Goal: Transaction & Acquisition: Purchase product/service

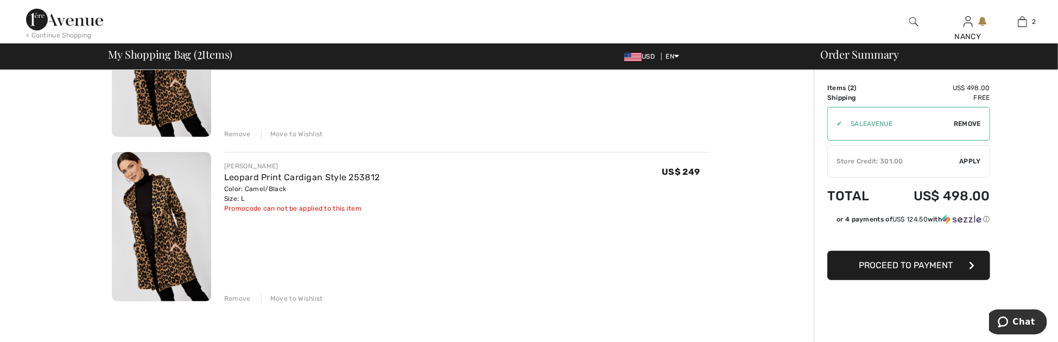
scroll to position [114, 0]
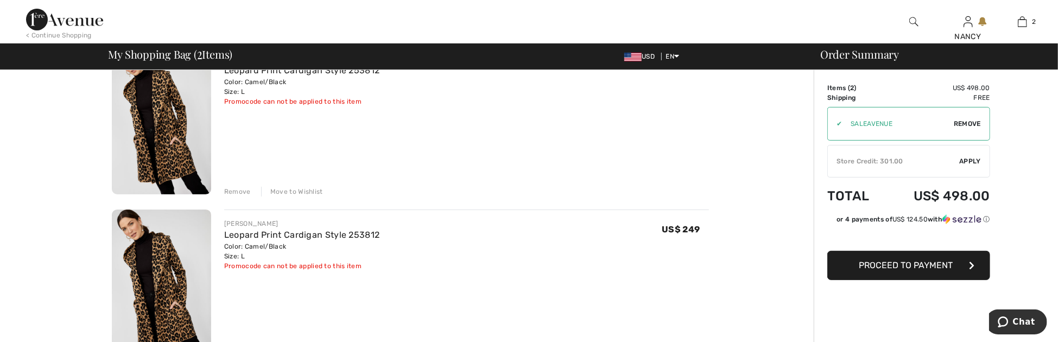
click at [232, 190] on div "Remove" at bounding box center [237, 192] width 27 height 10
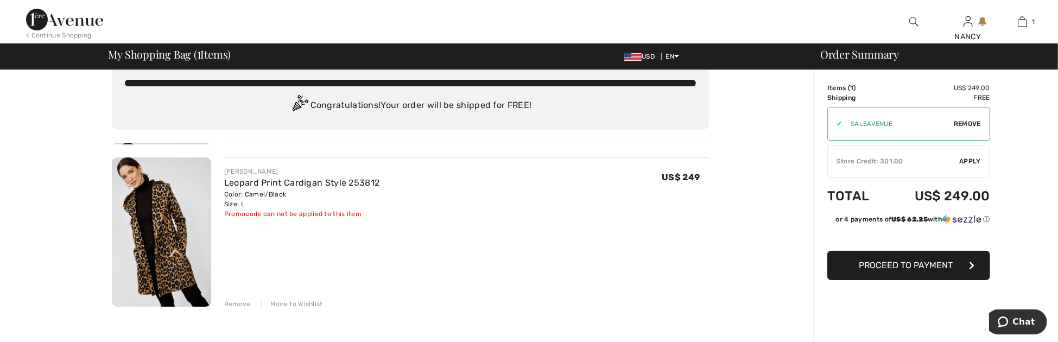
scroll to position [0, 0]
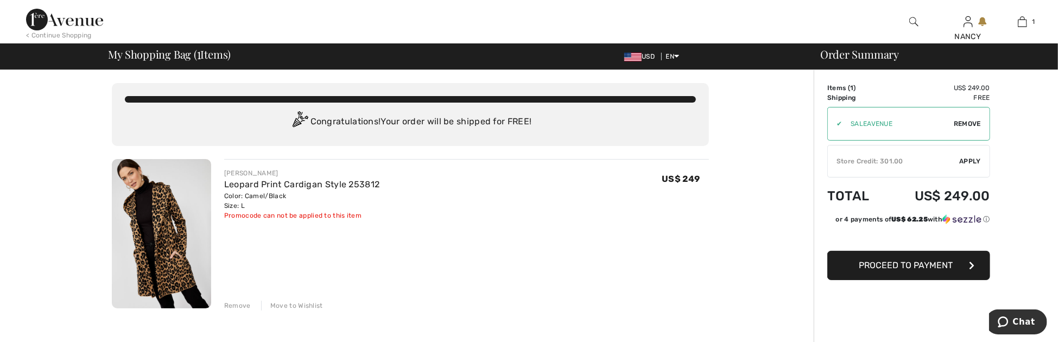
click at [900, 259] on button "Proceed to Payment" at bounding box center [908, 265] width 163 height 29
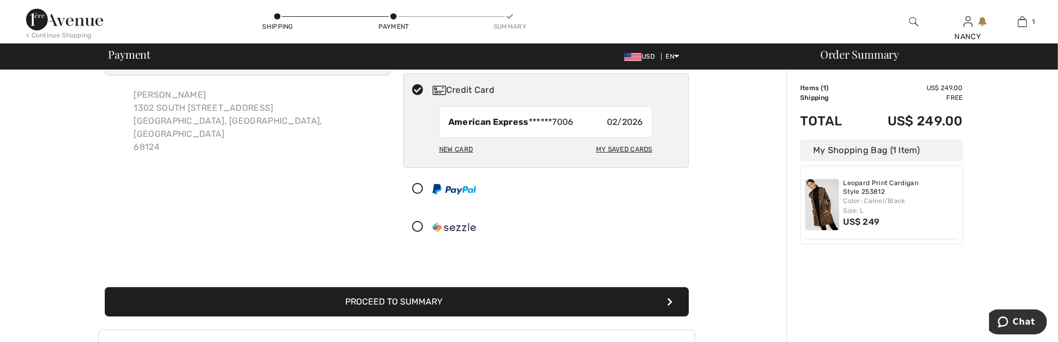
scroll to position [212, 0]
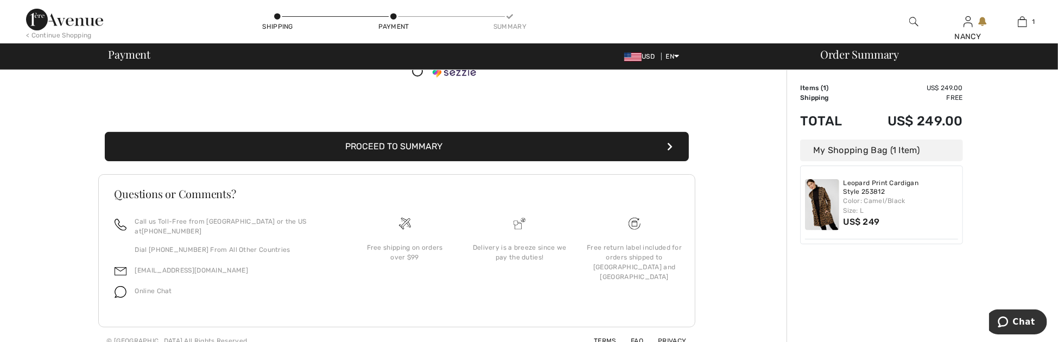
click at [677, 143] on button "Proceed to Summary" at bounding box center [397, 146] width 584 height 29
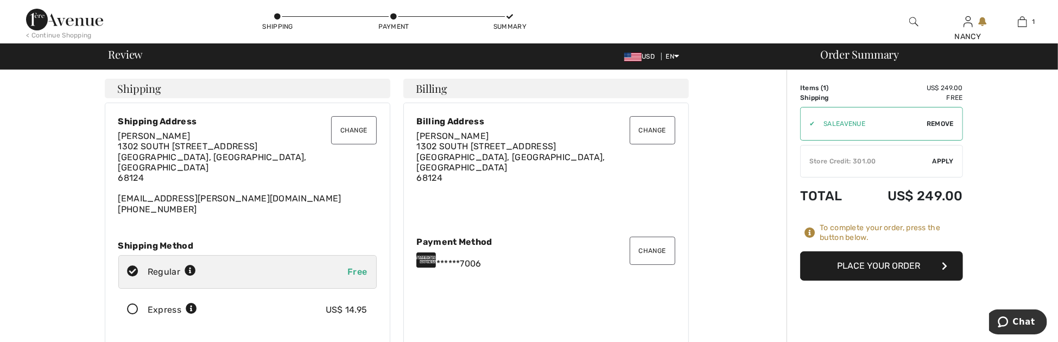
click at [850, 266] on button "Place Your Order" at bounding box center [881, 265] width 163 height 29
